Goal: Transaction & Acquisition: Download file/media

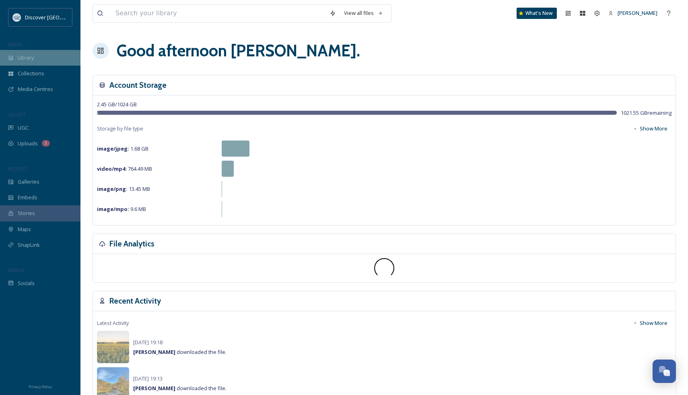
click at [39, 64] on div "Library" at bounding box center [40, 58] width 80 height 16
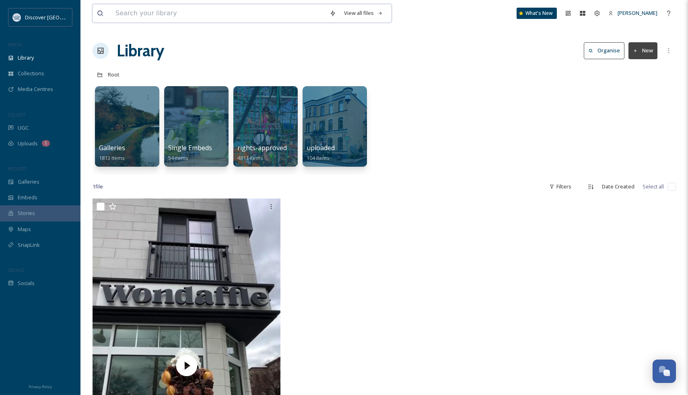
click at [176, 14] on input at bounding box center [218, 13] width 214 height 18
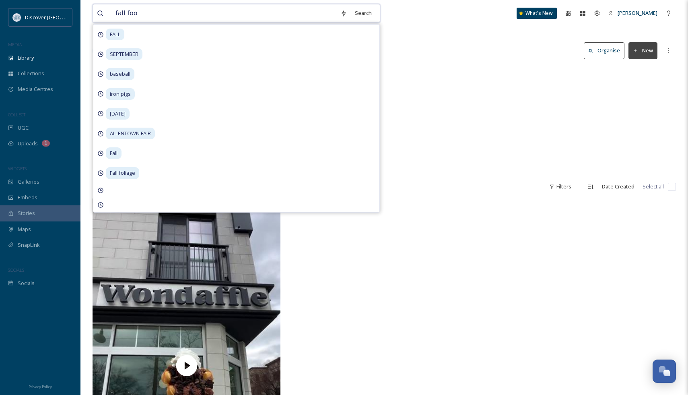
type input "fall food"
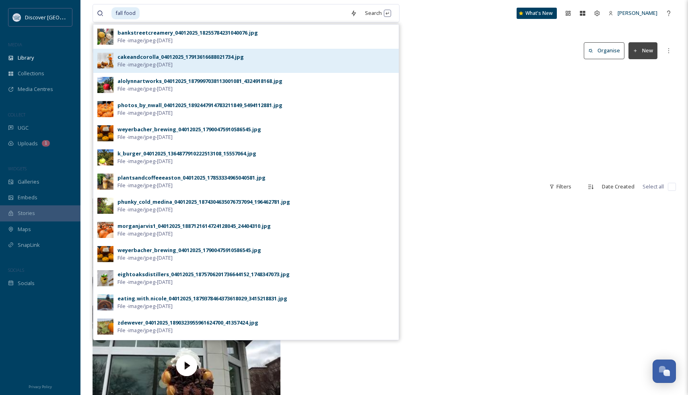
click at [230, 69] on div "cakeandcorolla_04012025_17913616688021734.jpg File - image/jpeg - Apr 01 2025" at bounding box center [245, 61] width 305 height 24
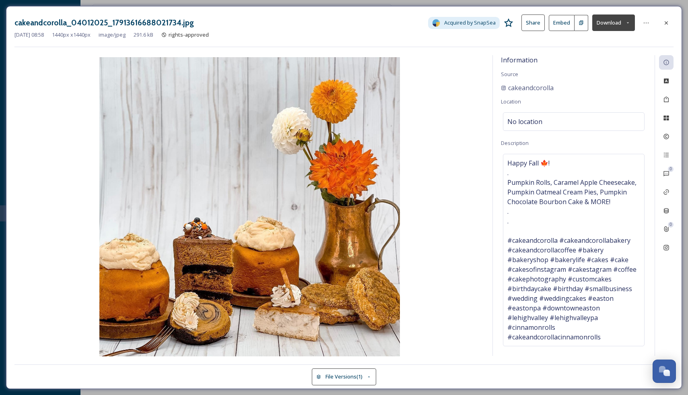
click at [678, 21] on div "cakeandcorolla_04012025_17913616688021734.jpg Acquired by SnapSea Share Embed D…" at bounding box center [344, 197] width 676 height 383
click at [667, 20] on icon at bounding box center [666, 23] width 6 height 6
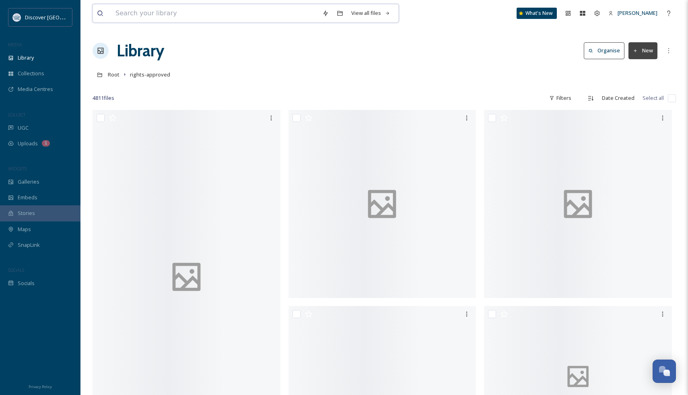
click at [151, 12] on input at bounding box center [214, 13] width 207 height 18
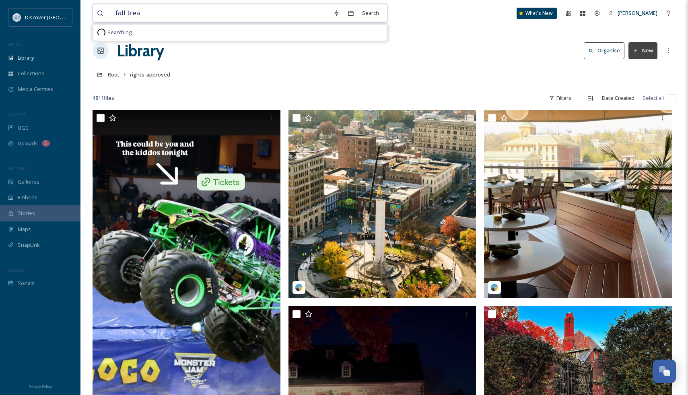
type input "fall treat"
click at [369, 15] on div "Search Press Enter to search" at bounding box center [385, 13] width 34 height 16
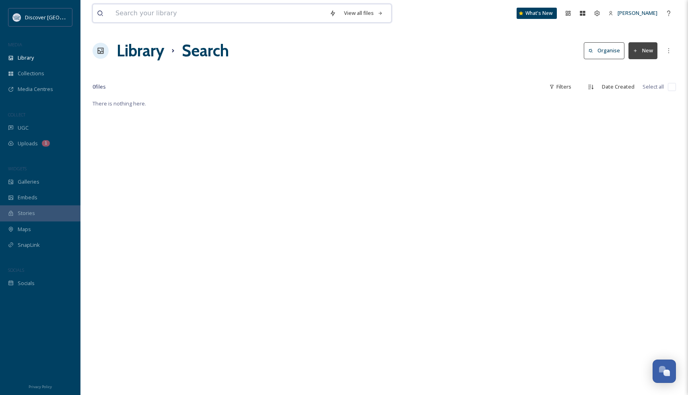
click at [206, 8] on input at bounding box center [218, 13] width 214 height 18
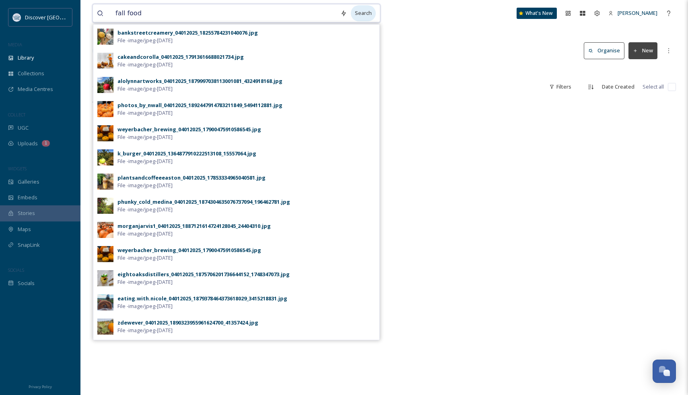
type input "fall food"
click at [351, 15] on div "Search" at bounding box center [363, 13] width 25 height 16
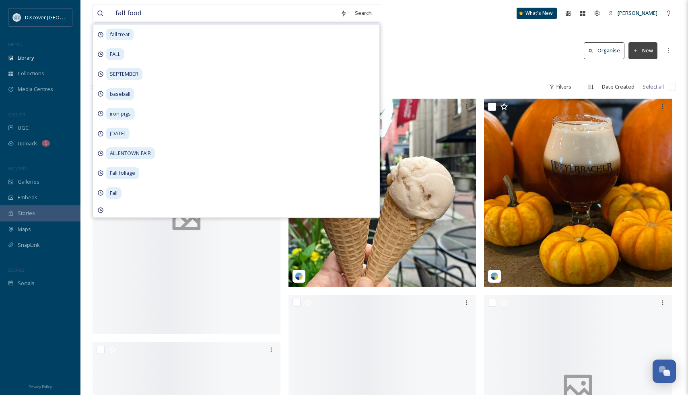
click at [473, 41] on div "Library Search Organise New" at bounding box center [384, 51] width 583 height 24
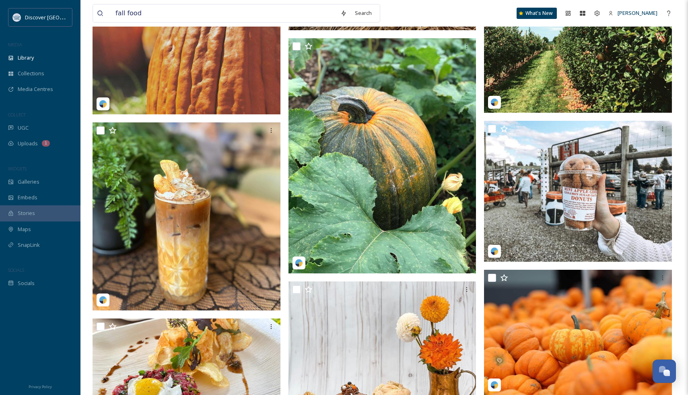
scroll to position [622, 0]
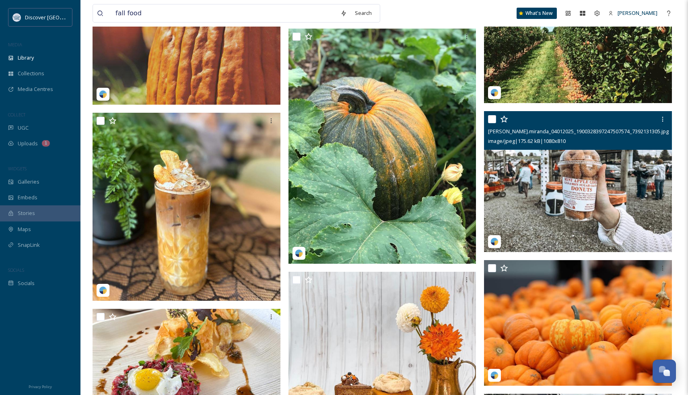
click at [594, 216] on img at bounding box center [578, 181] width 188 height 141
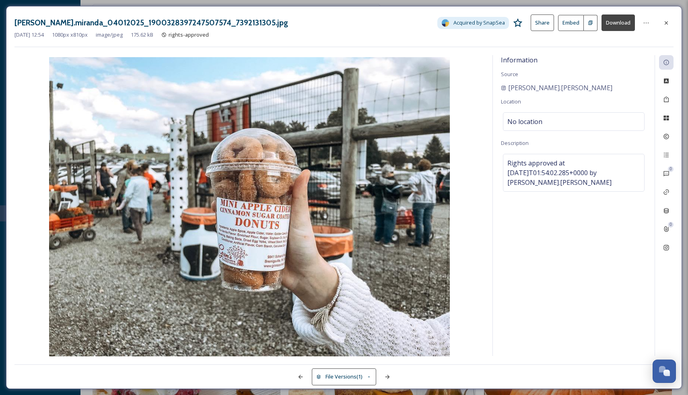
click at [622, 25] on button "Download" at bounding box center [617, 22] width 33 height 16
click at [665, 22] on icon at bounding box center [666, 23] width 6 height 6
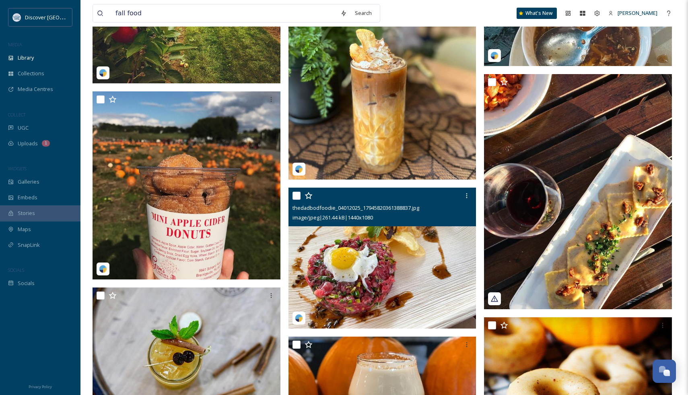
scroll to position [1623, 0]
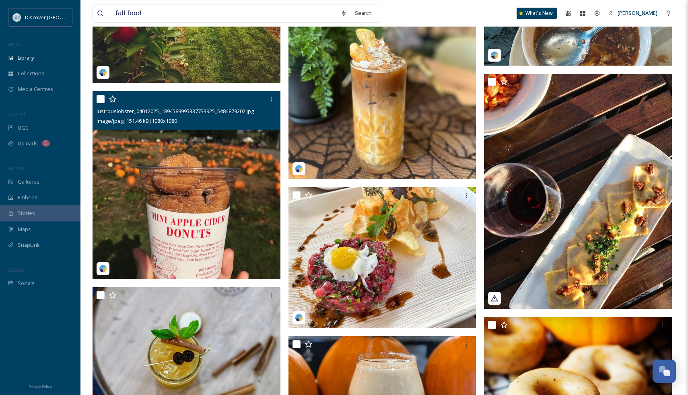
click at [196, 216] on img at bounding box center [187, 185] width 188 height 188
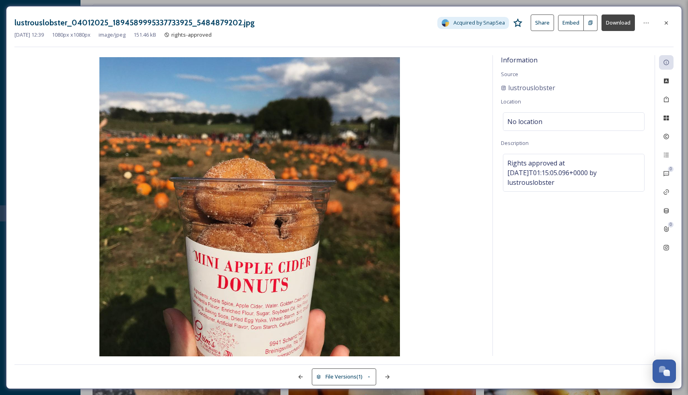
click at [626, 19] on button "Download" at bounding box center [617, 22] width 33 height 16
click at [670, 23] on div at bounding box center [666, 23] width 14 height 14
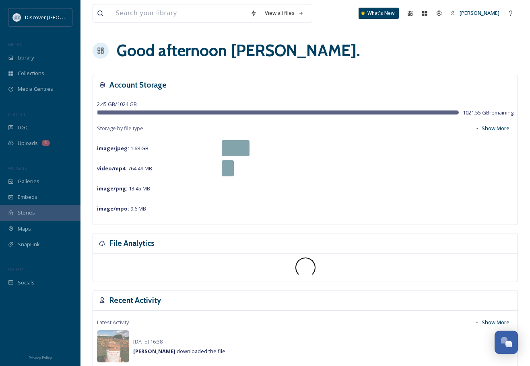
click at [150, 4] on div "View all files" at bounding box center [203, 13] width 220 height 19
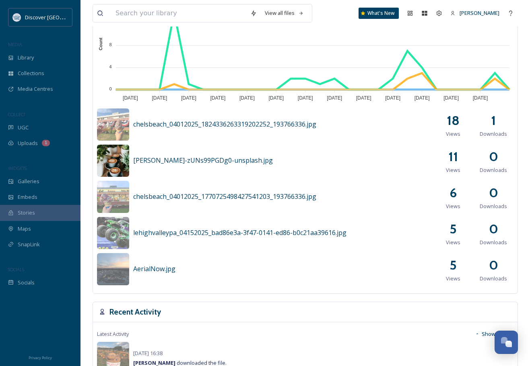
scroll to position [385, 0]
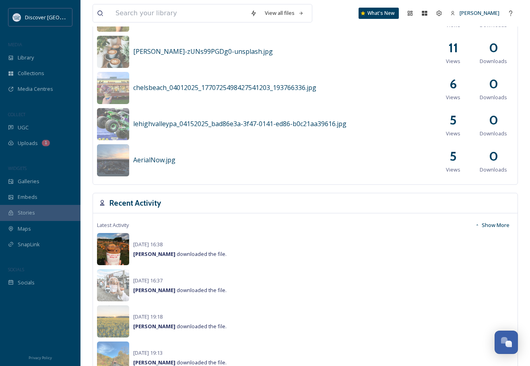
click at [115, 257] on img at bounding box center [113, 249] width 32 height 32
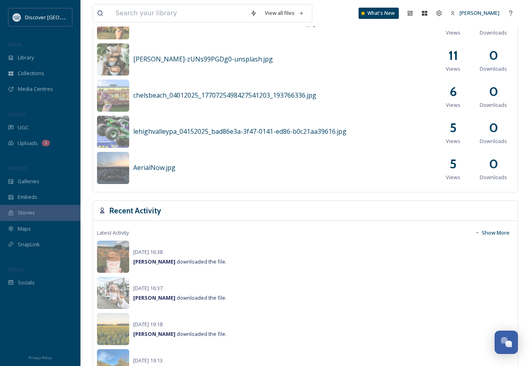
scroll to position [386, 0]
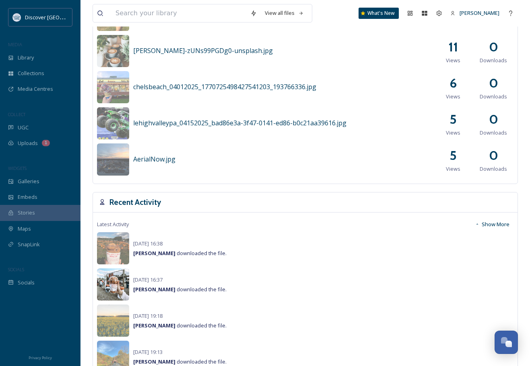
click at [123, 287] on img at bounding box center [113, 285] width 32 height 32
